Goal: Share content: Share content

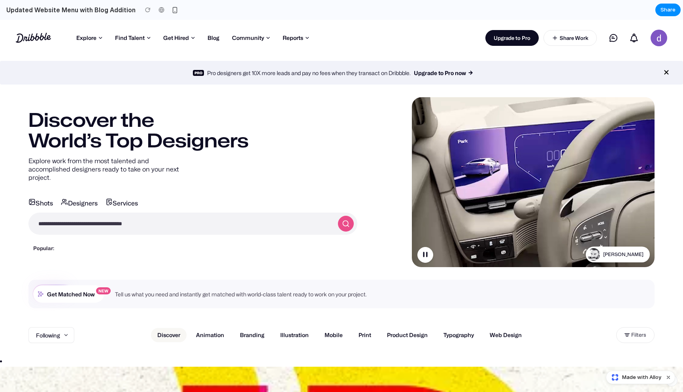
click at [486, 193] on video at bounding box center [533, 182] width 243 height 182
click at [422, 255] on button "button" at bounding box center [426, 255] width 16 height 16
click at [223, 335] on link "Animation" at bounding box center [210, 335] width 41 height 14
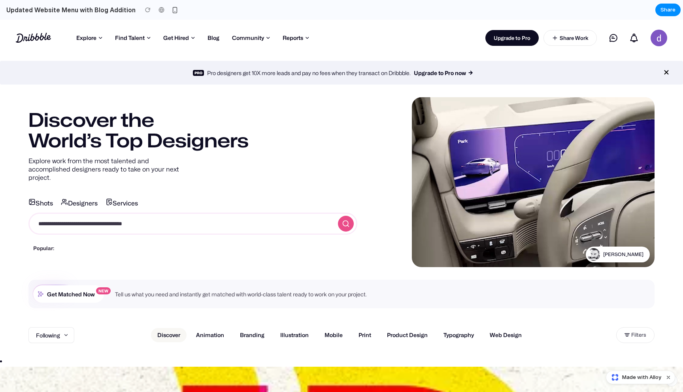
click at [219, 217] on input "search" at bounding box center [181, 223] width 304 height 21
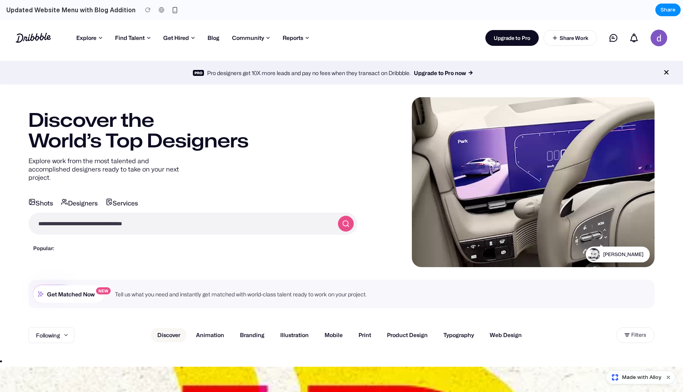
click at [343, 220] on icon at bounding box center [346, 224] width 8 height 8
click at [255, 64] on link "Forums" at bounding box center [271, 67] width 71 height 13
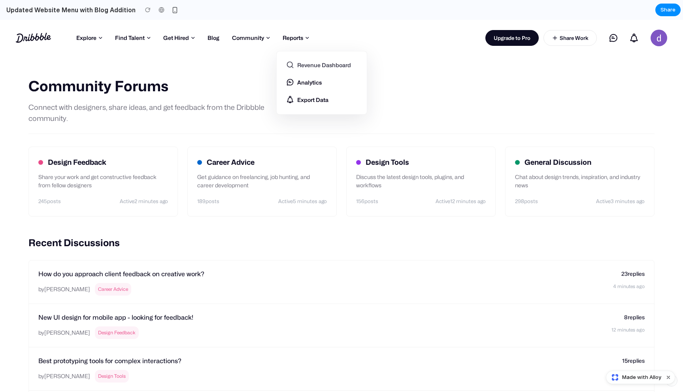
click at [306, 62] on link "Revenue Dashboard" at bounding box center [321, 67] width 71 height 13
select select "**"
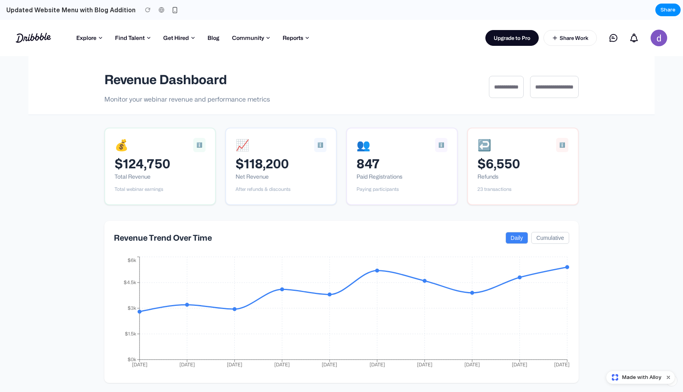
click at [62, 175] on div "**********" at bounding box center [341, 327] width 683 height 543
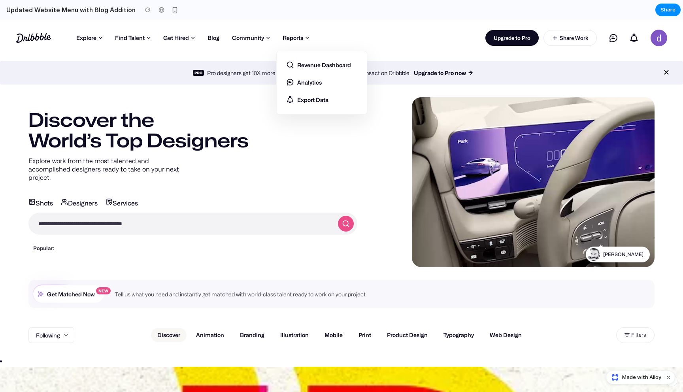
click at [303, 58] on ul "Revenue Dashboard Analytics Export Data" at bounding box center [321, 83] width 91 height 64
click at [303, 63] on link "Revenue Dashboard" at bounding box center [321, 67] width 71 height 13
select select "**"
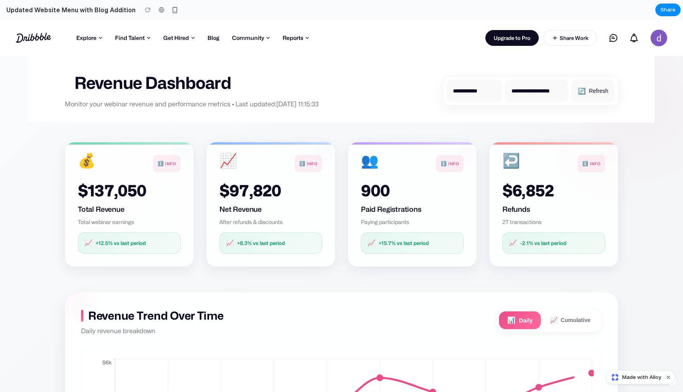
click at [422, 33] on div "Dribbble: the community for graphic design Shots Explore Following Popular New …" at bounding box center [341, 38] width 683 height 36
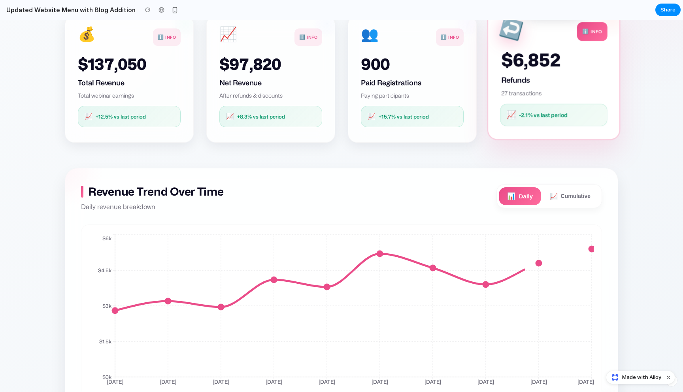
scroll to position [205, 0]
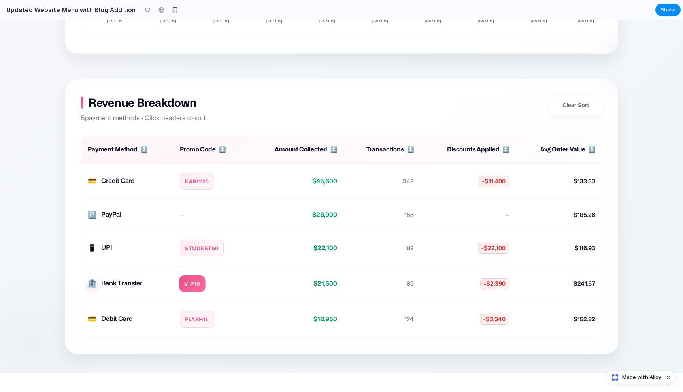
click at [187, 289] on span "VIP10" at bounding box center [193, 284] width 26 height 17
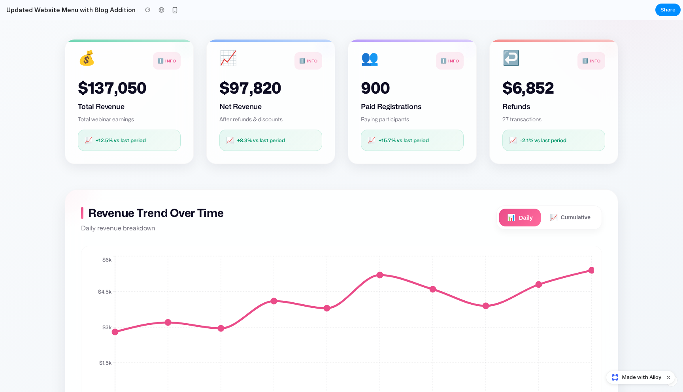
scroll to position [0, 0]
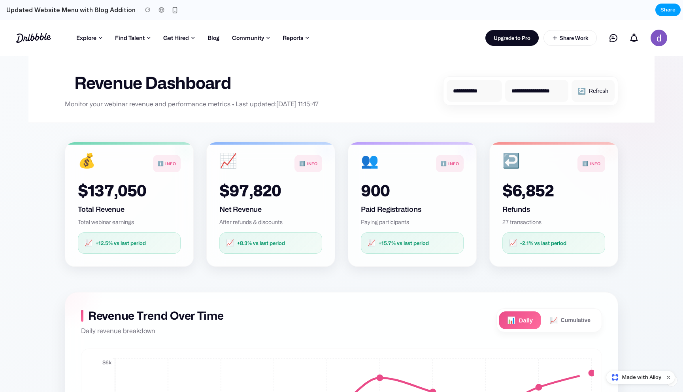
click at [670, 11] on span "Share" at bounding box center [668, 10] width 15 height 8
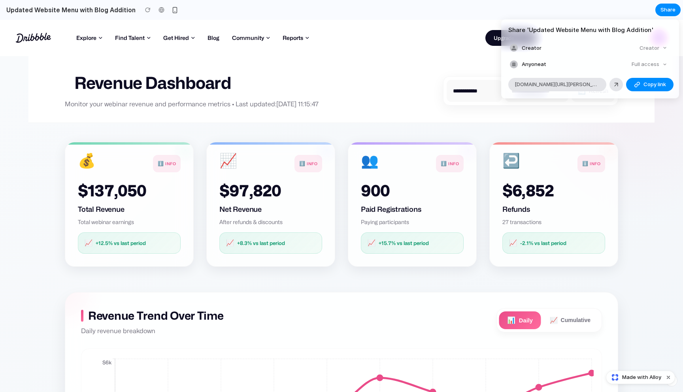
click at [662, 48] on div "Creator" at bounding box center [654, 48] width 34 height 11
click at [655, 64] on div "Full access" at bounding box center [650, 64] width 42 height 11
click at [618, 83] on div at bounding box center [616, 84] width 7 height 7
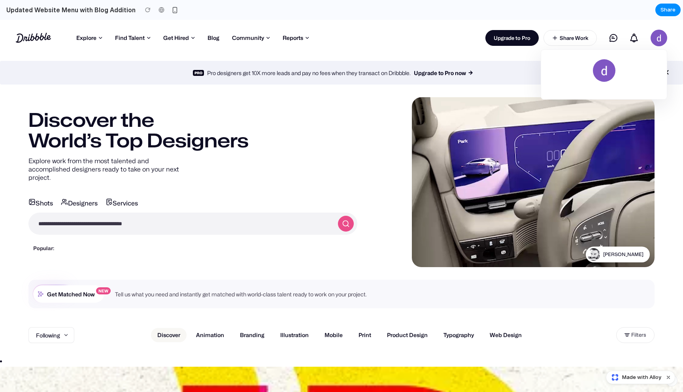
click at [658, 43] on img at bounding box center [659, 38] width 17 height 17
click at [663, 14] on button "Share" at bounding box center [668, 10] width 25 height 13
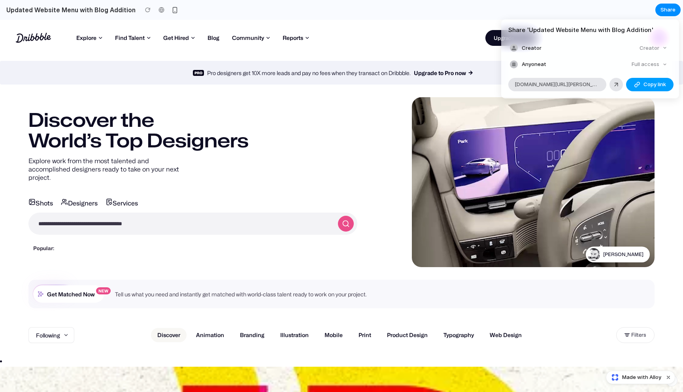
click at [656, 82] on span "Copy link" at bounding box center [655, 85] width 23 height 8
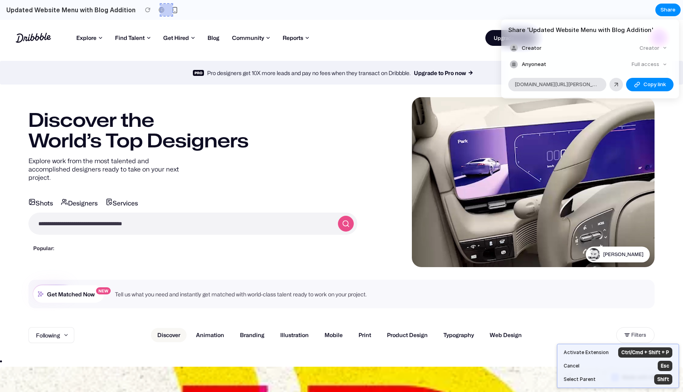
click at [339, 147] on div "Share ' Updated Website Menu with Blog Addition ' Creator Creator Anyone at Ful…" at bounding box center [341, 196] width 683 height 392
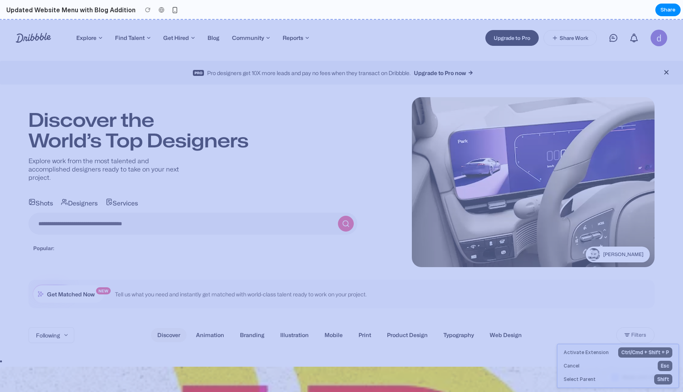
click at [344, 34] on div "Dribbble: the community for graphic design Shots Explore Following Popular New …" at bounding box center [341, 38] width 683 height 36
click at [343, 34] on div "Dribbble: the community for graphic design Shots Explore Following Popular New …" at bounding box center [341, 38] width 683 height 36
click at [206, 68] on div "Pro Pro designers get 10X more leads and pay no fees when they transact on Drib…" at bounding box center [341, 73] width 683 height 24
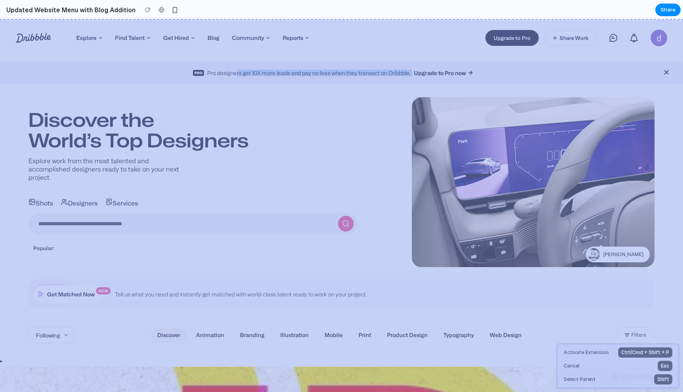
click at [206, 68] on div "Pro Pro designers get 10X more leads and pay no fees when they transact on Drib…" at bounding box center [341, 73] width 683 height 24
